Goal: Check status: Check status

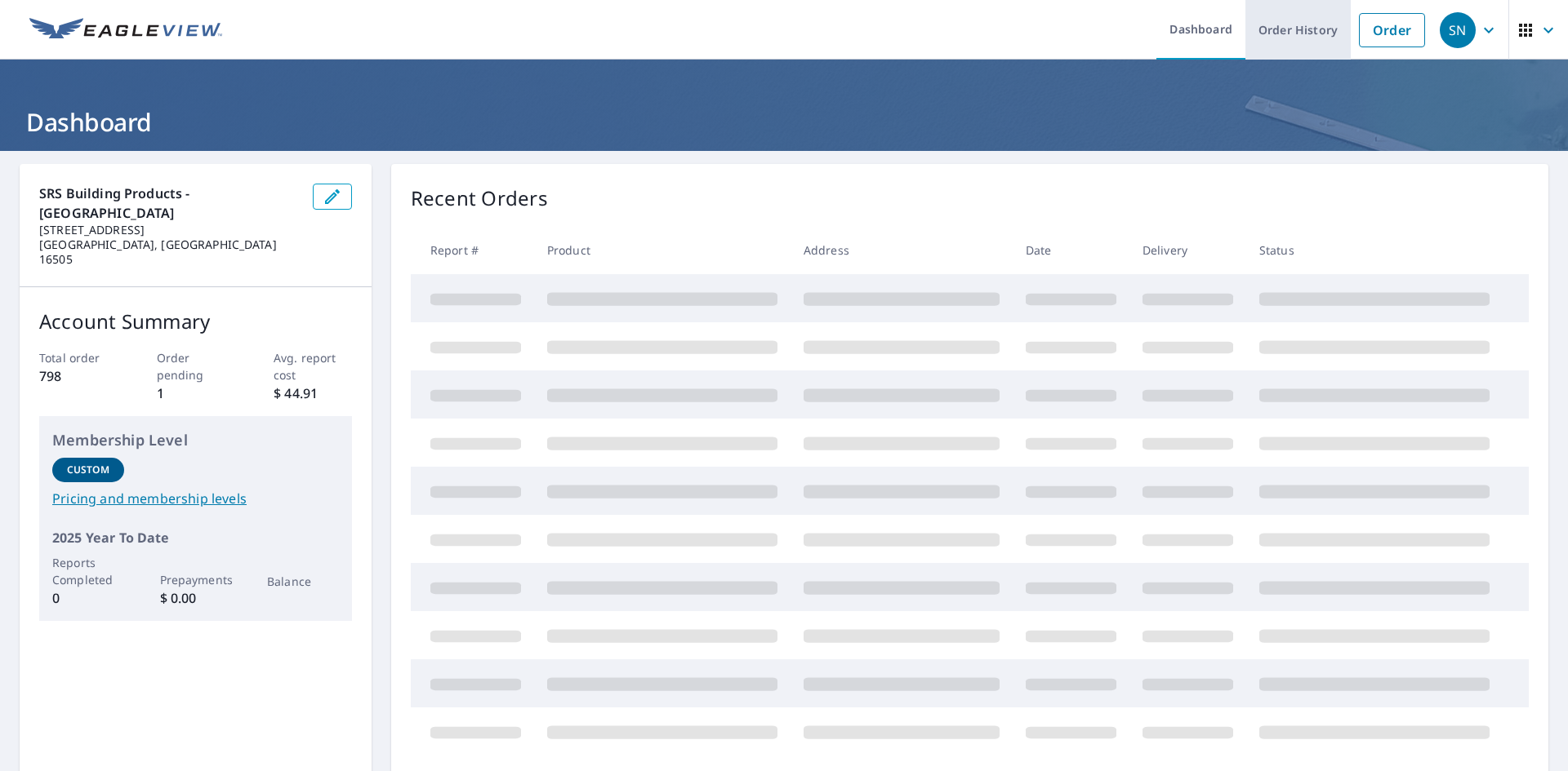
click at [1275, 32] on link "Order History" at bounding box center [1297, 30] width 105 height 60
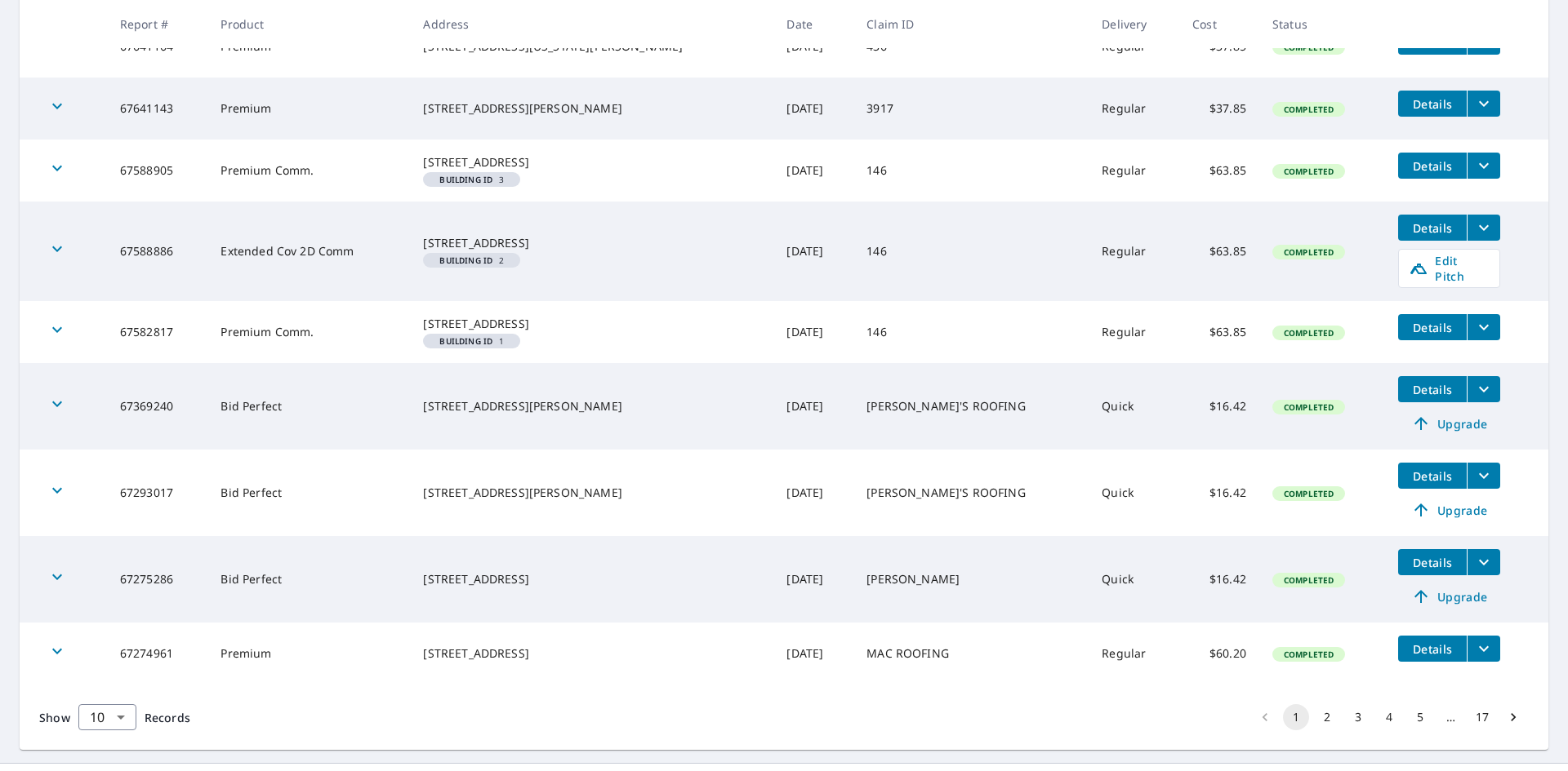
scroll to position [457, 0]
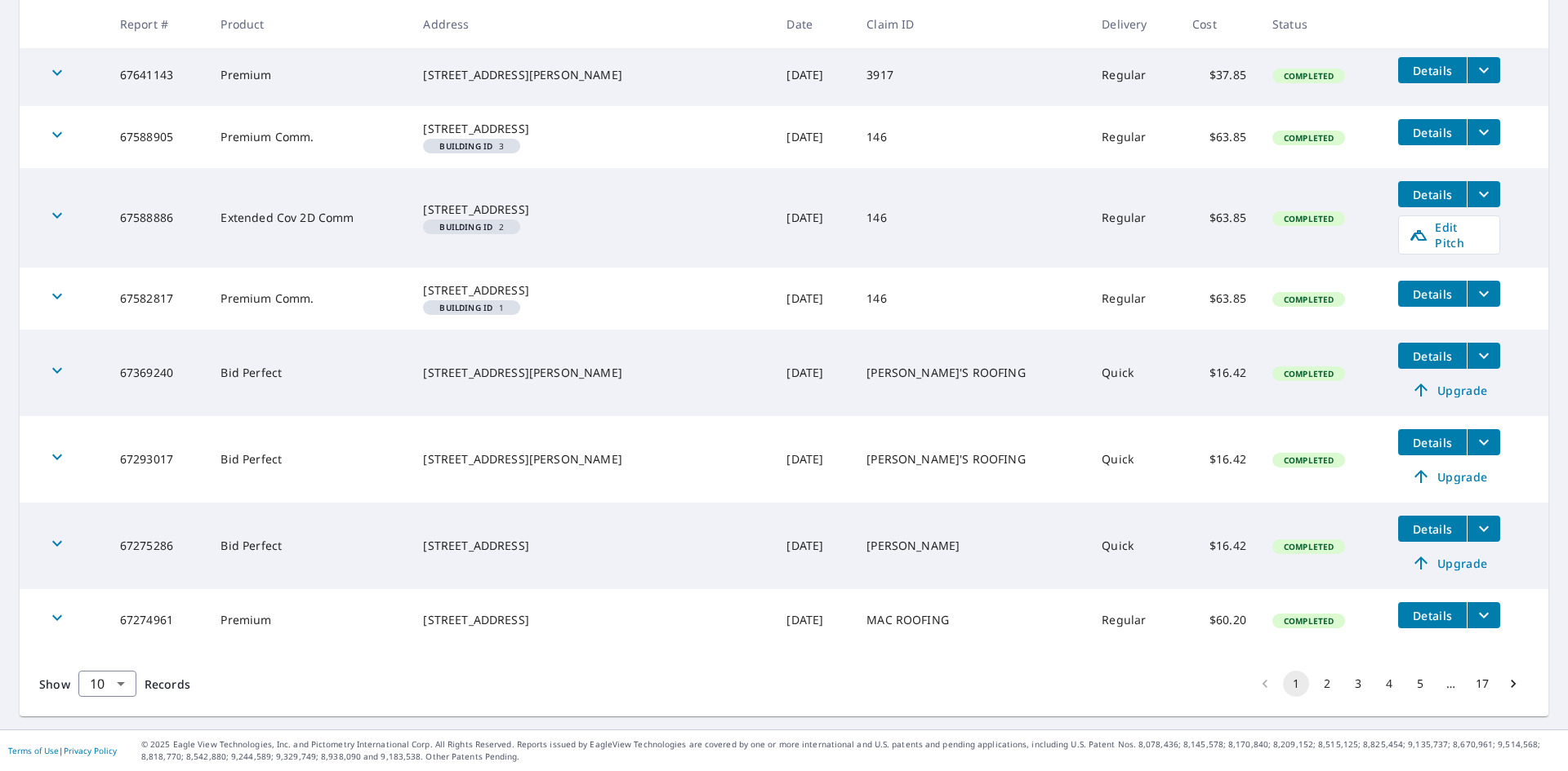
click at [1505, 689] on icon "Go to next page" at bounding box center [1513, 684] width 17 height 17
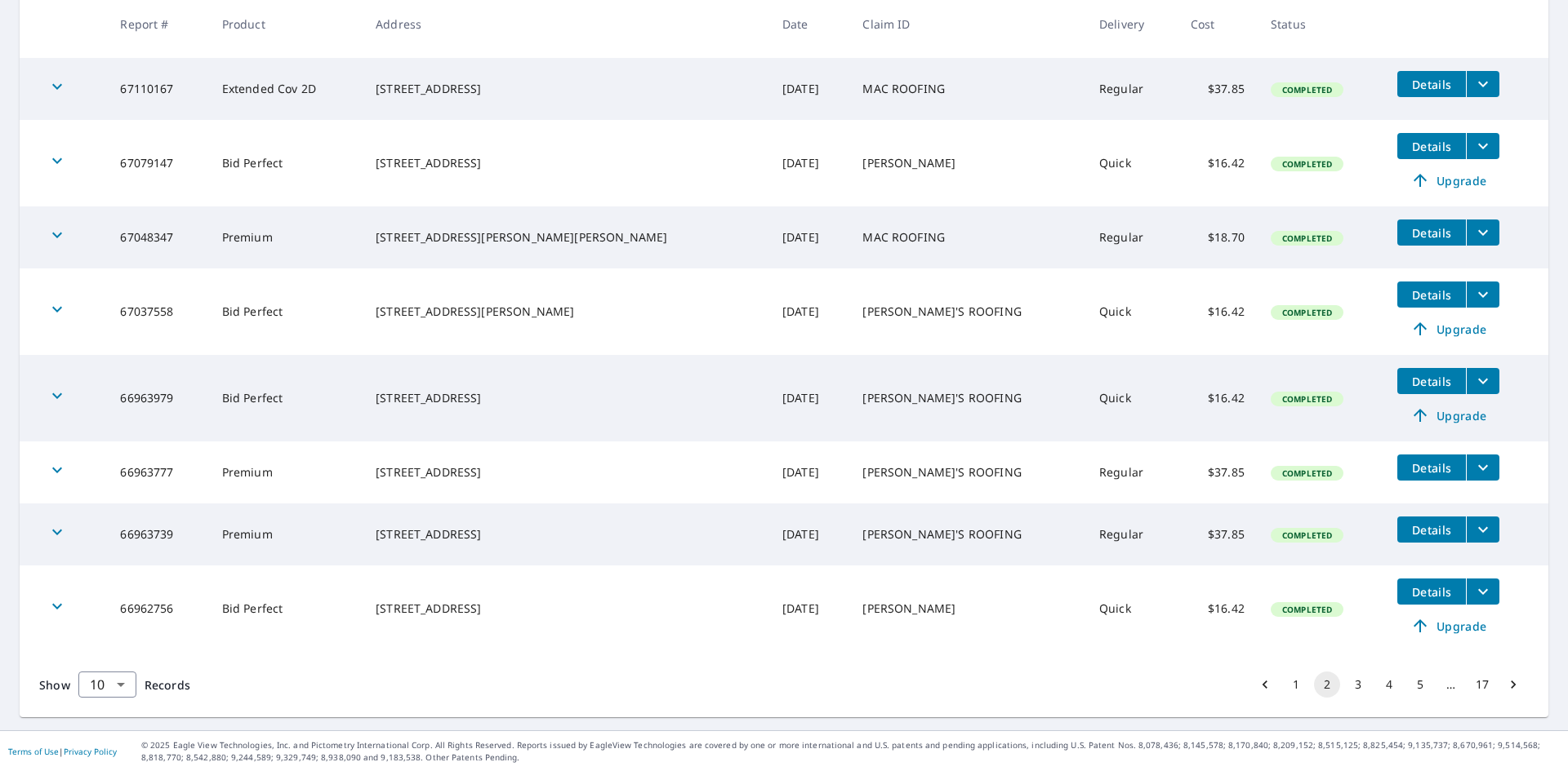
scroll to position [429, 0]
click at [1505, 688] on icon "Go to next page" at bounding box center [1513, 684] width 17 height 17
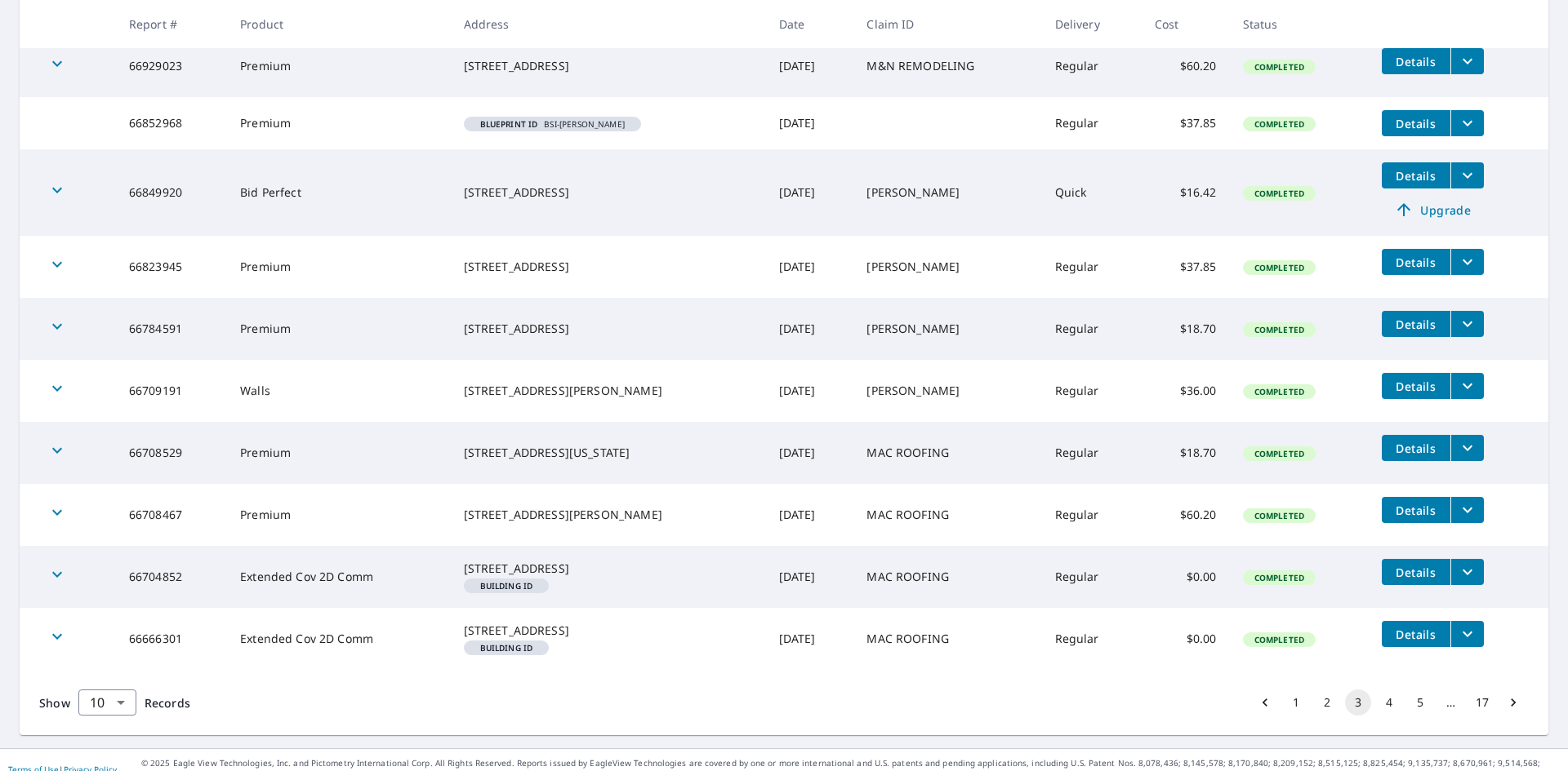
scroll to position [372, 0]
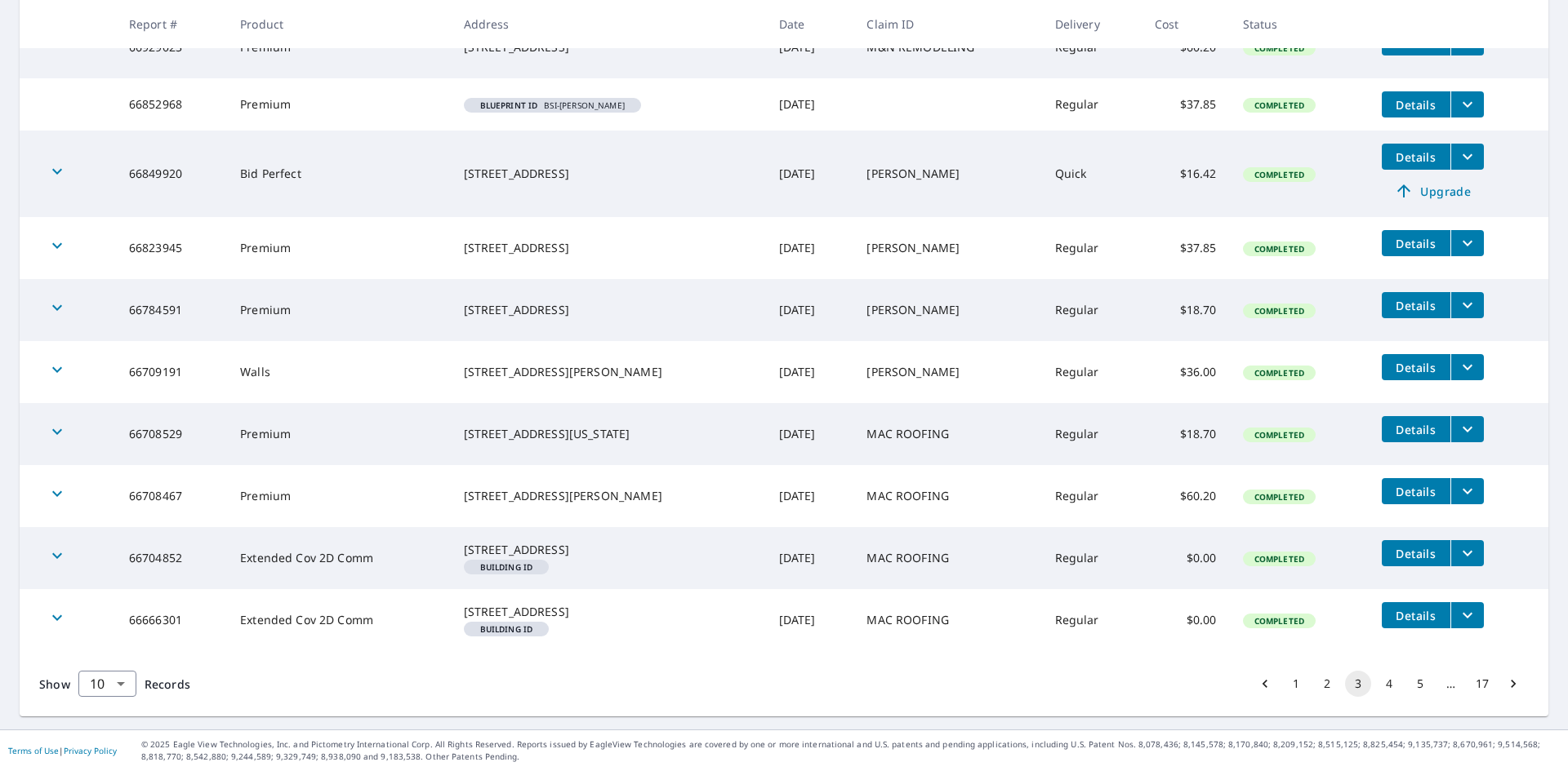
click at [1505, 684] on icon "Go to next page" at bounding box center [1513, 684] width 17 height 17
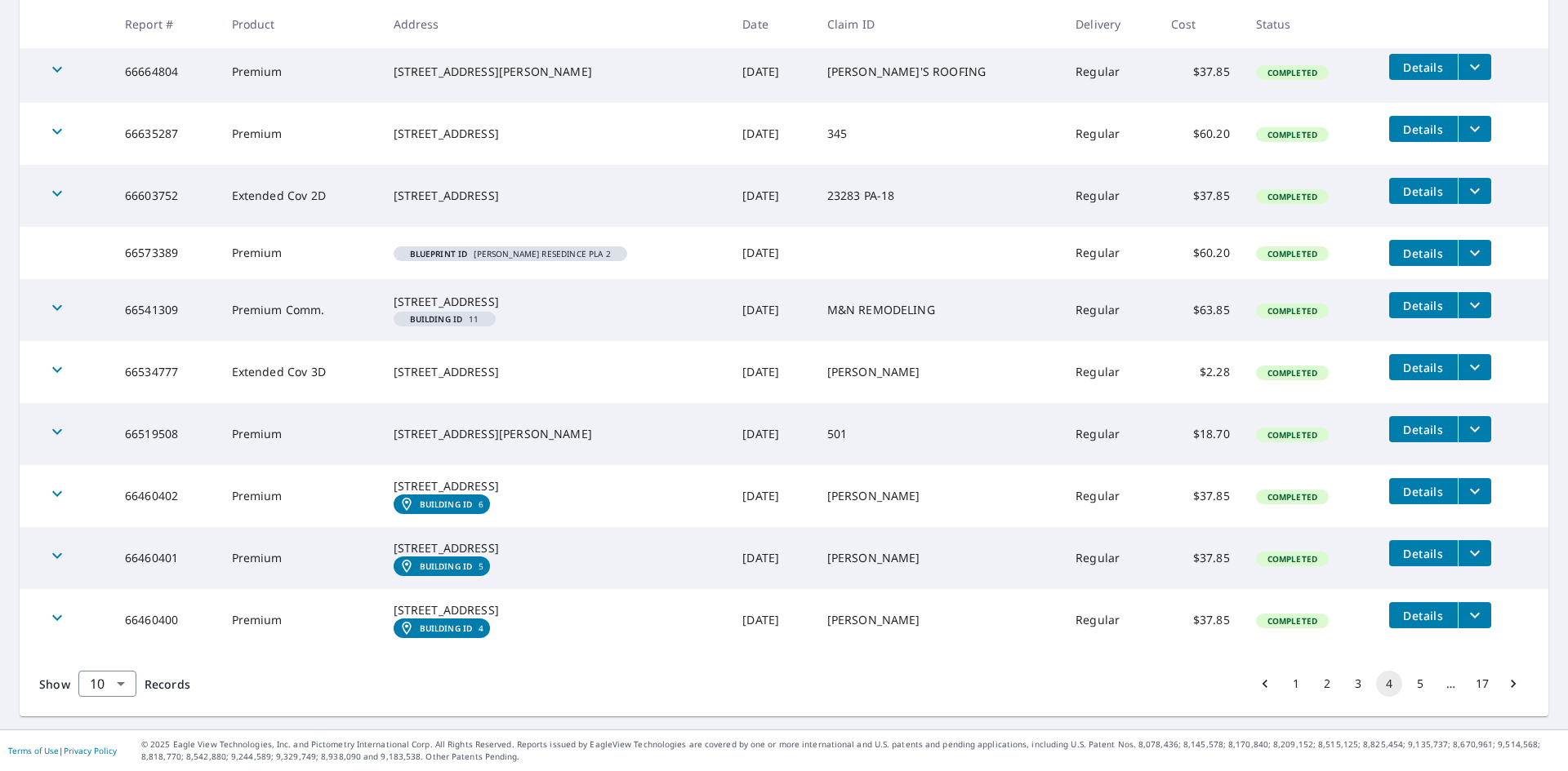
scroll to position [383, 0]
click at [1505, 684] on icon "Go to next page" at bounding box center [1513, 684] width 17 height 17
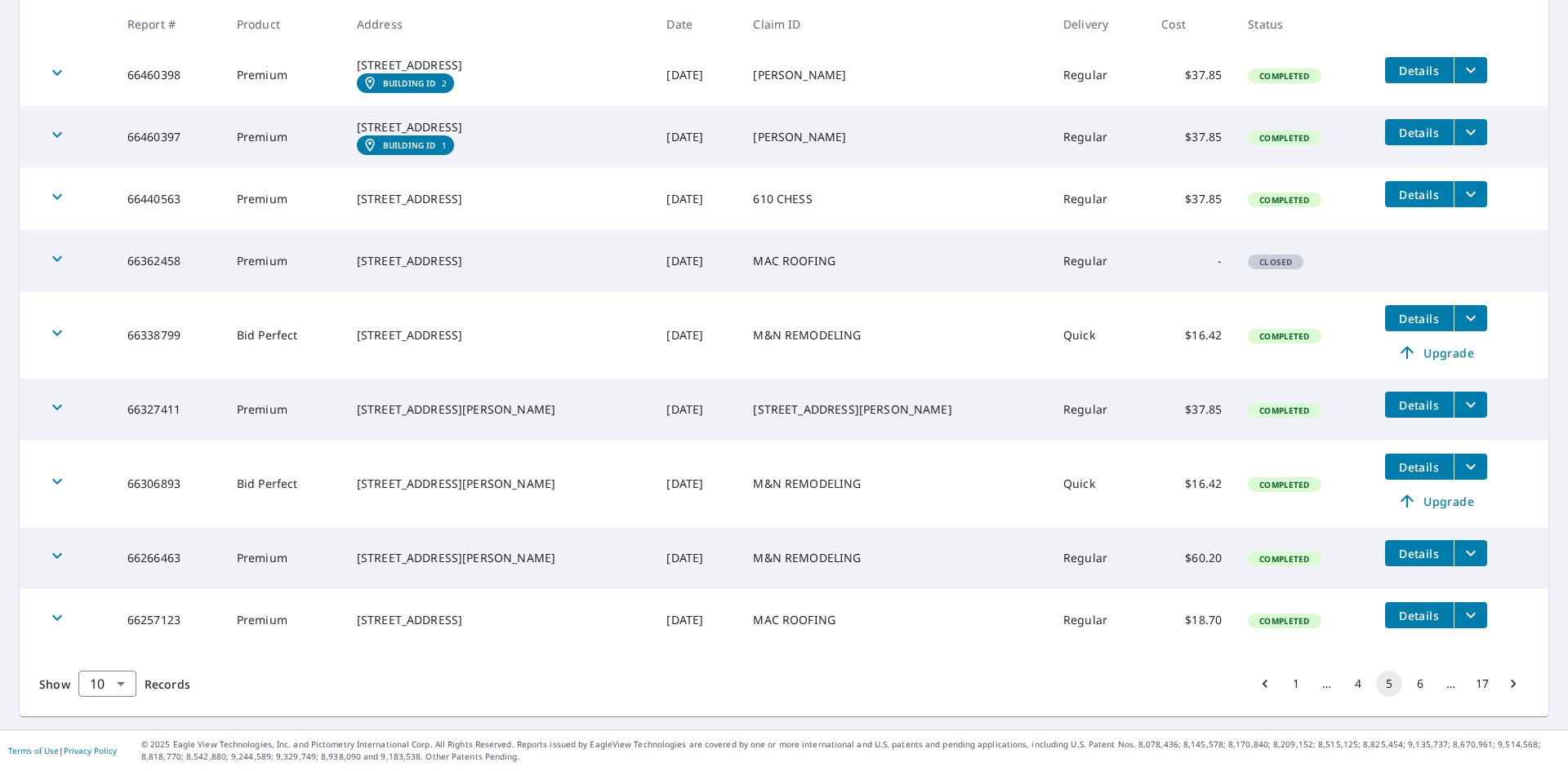
scroll to position [429, 0]
click at [1505, 685] on icon "Go to next page" at bounding box center [1513, 684] width 17 height 17
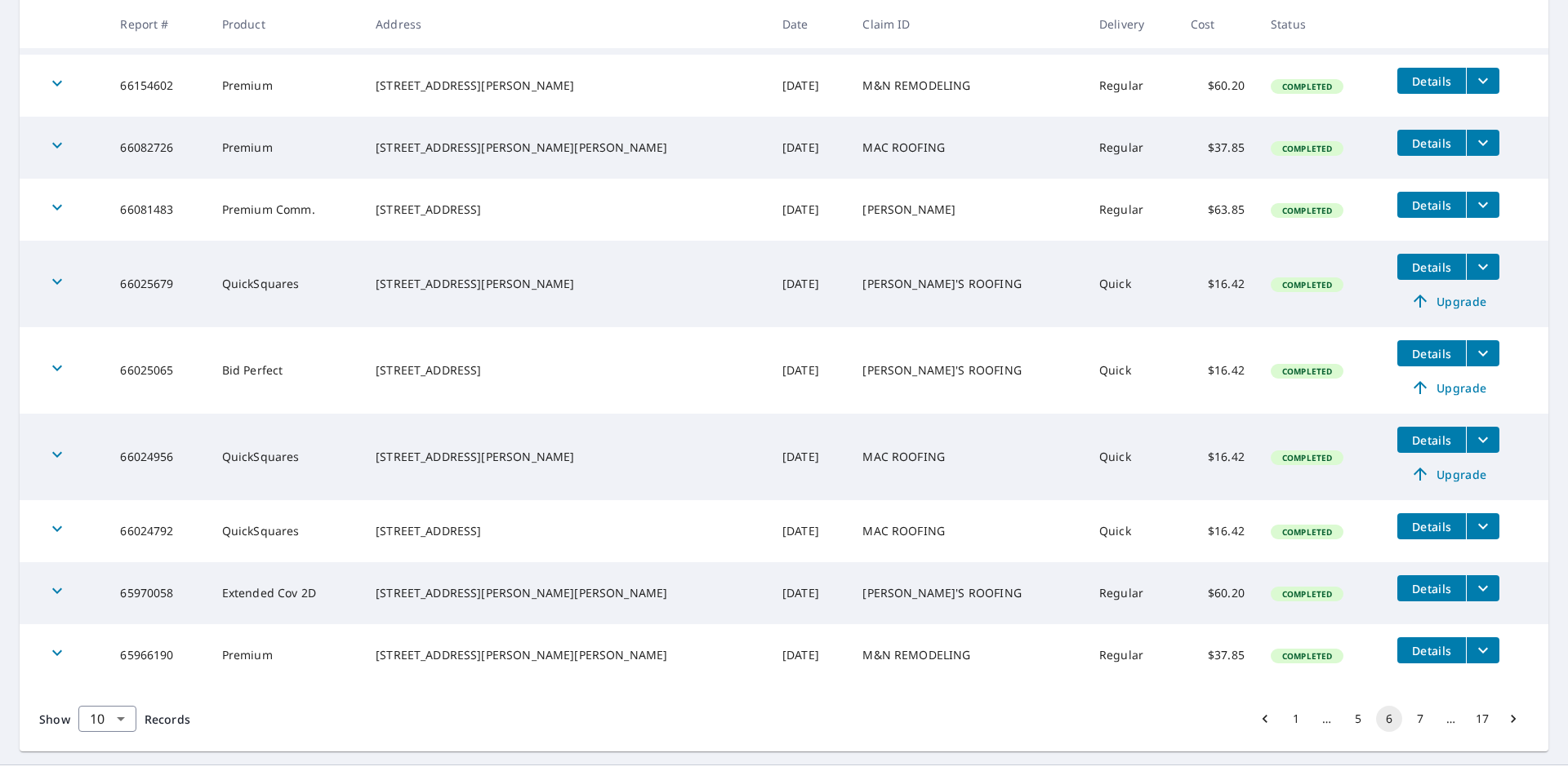
scroll to position [408, 0]
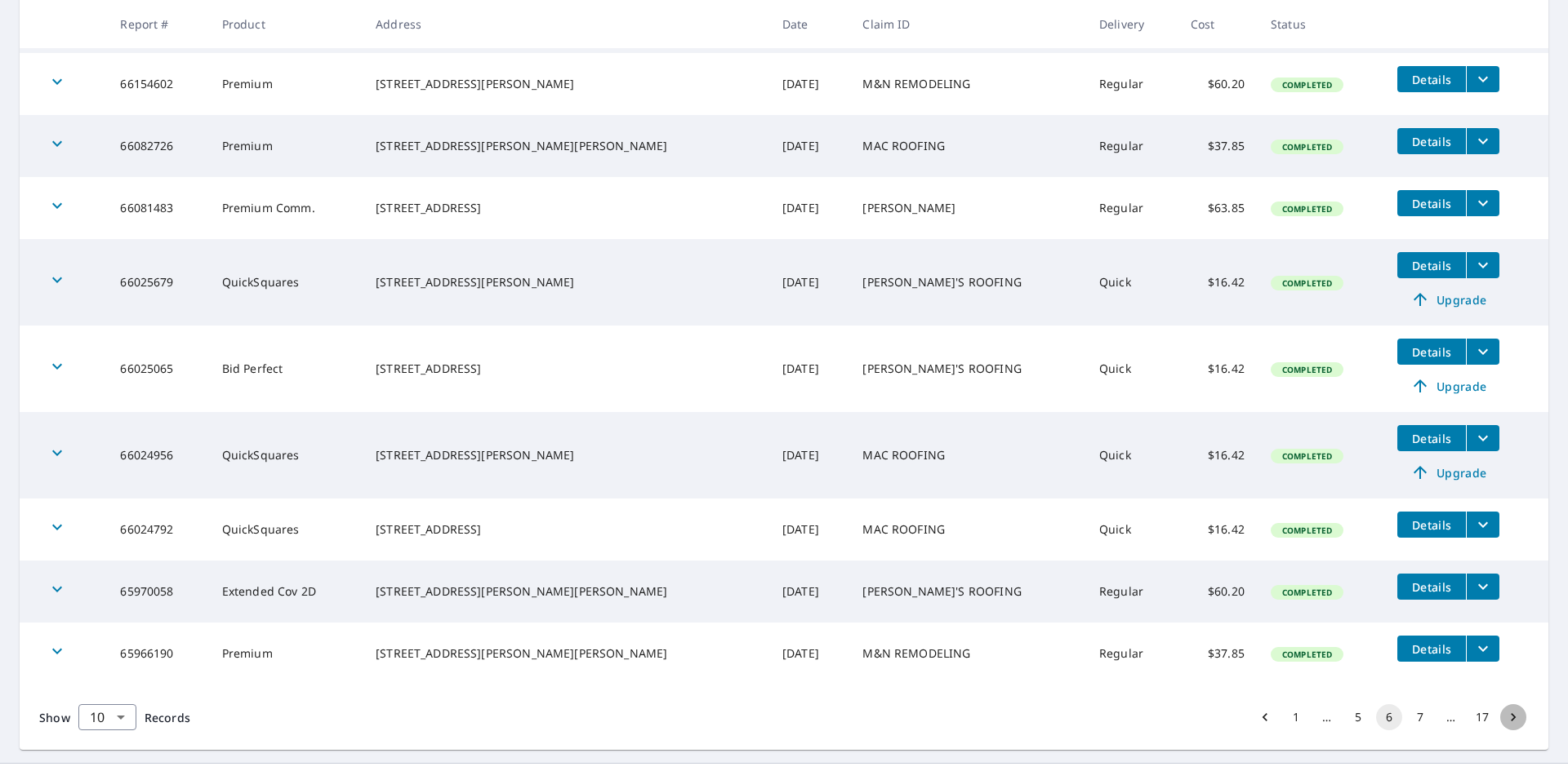
click at [1505, 710] on icon "Go to next page" at bounding box center [1513, 718] width 17 height 17
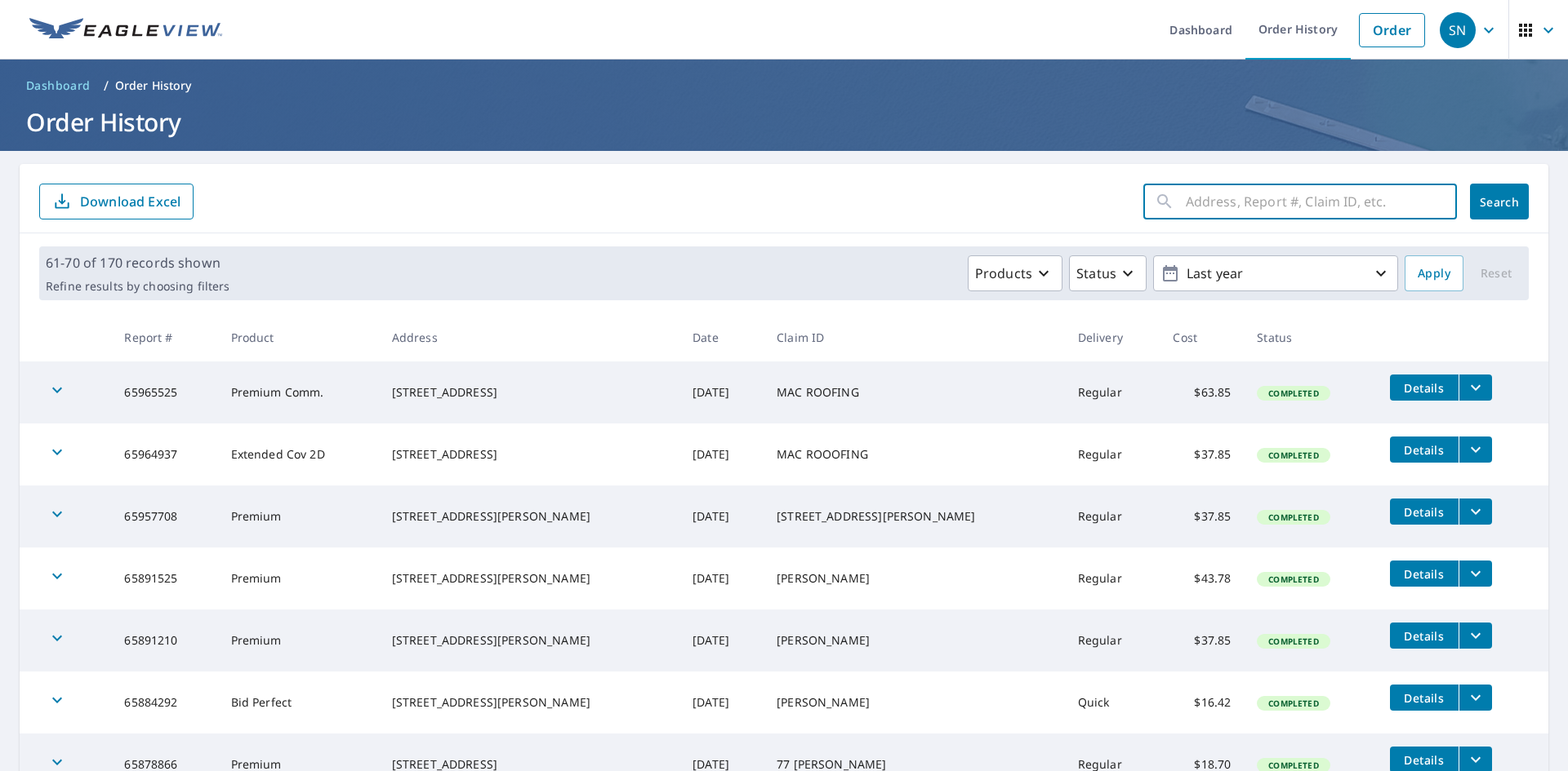
click at [1271, 197] on input "text" at bounding box center [1321, 201] width 271 height 45
type input "57139990"
click button "Search" at bounding box center [1498, 201] width 59 height 36
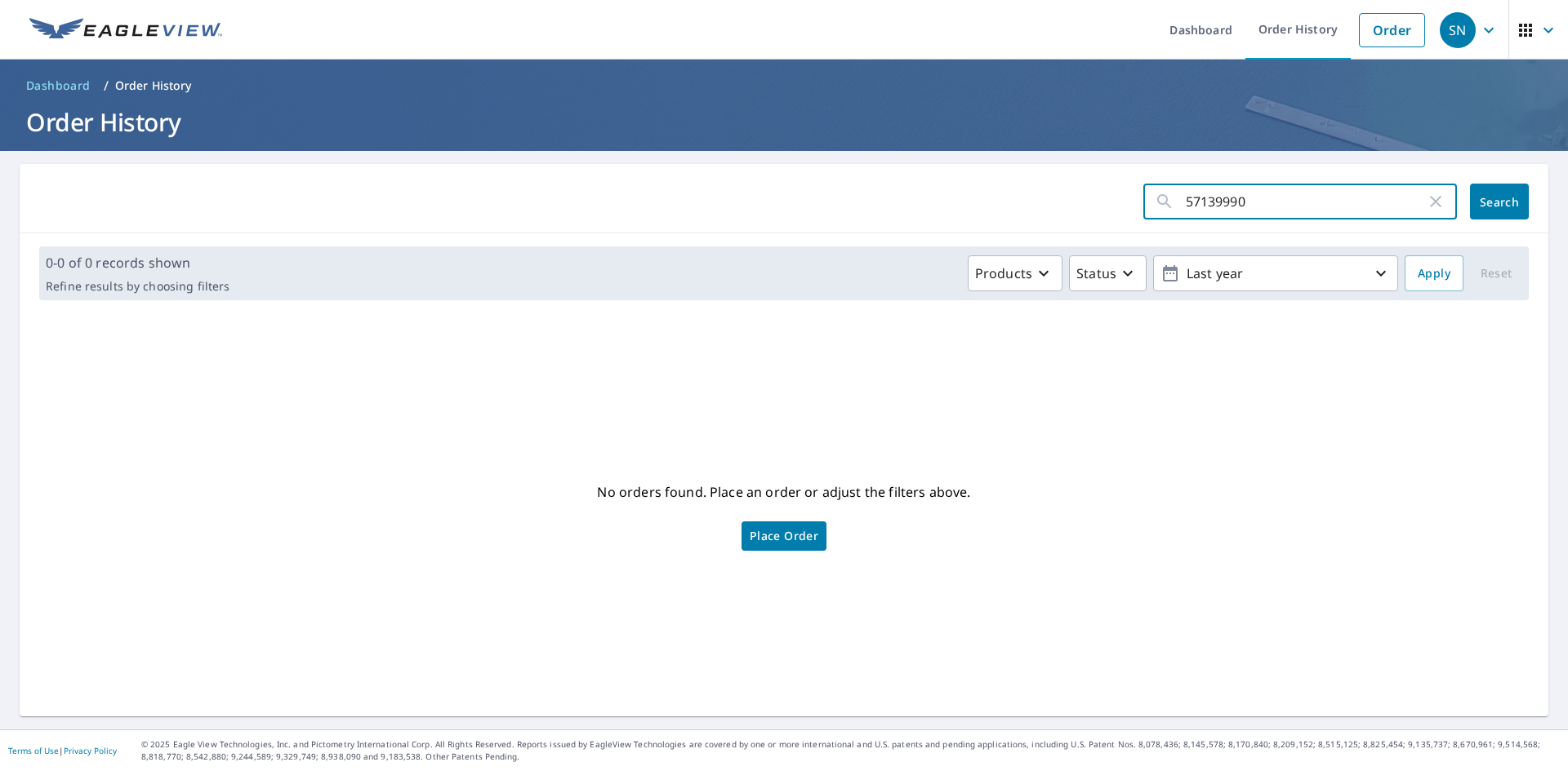
click at [1271, 197] on input "57139990" at bounding box center [1306, 201] width 240 height 45
drag, startPoint x: 1288, startPoint y: 201, endPoint x: 1124, endPoint y: 198, distance: 164.0
click at [1124, 198] on form "57139990 ​ Search" at bounding box center [784, 201] width 1489 height 36
type input "6561 FAIR"
click button "Search" at bounding box center [1498, 201] width 59 height 36
